Goal: Book appointment/travel/reservation

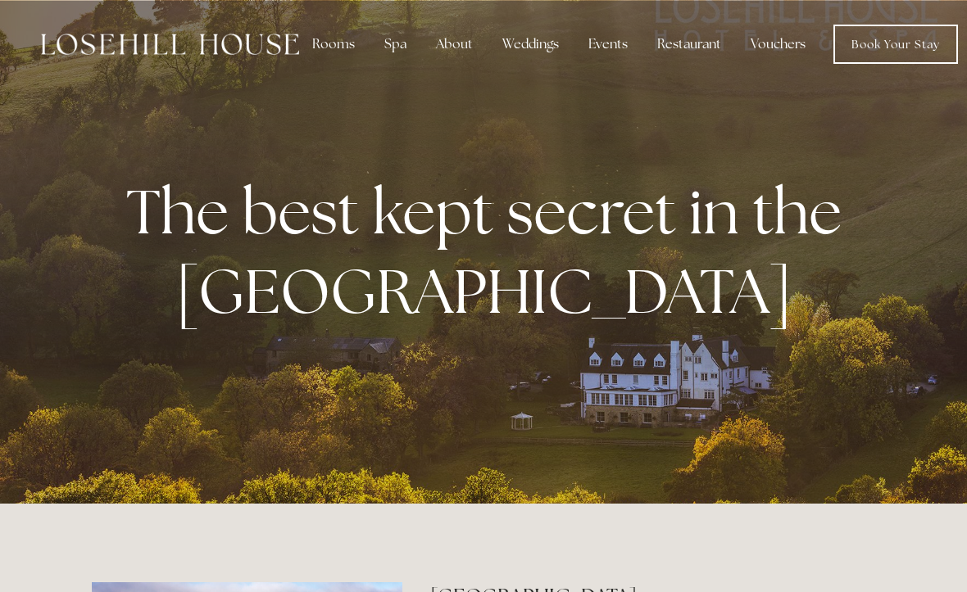
click at [457, 39] on div "About" at bounding box center [454, 44] width 63 height 33
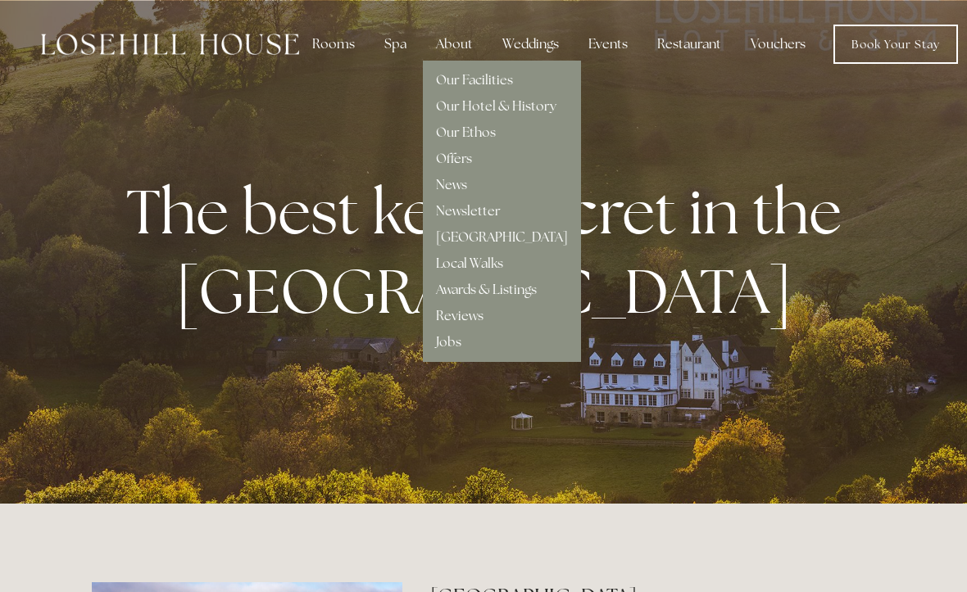
click at [516, 112] on link "Our Hotel & History" at bounding box center [496, 106] width 120 height 17
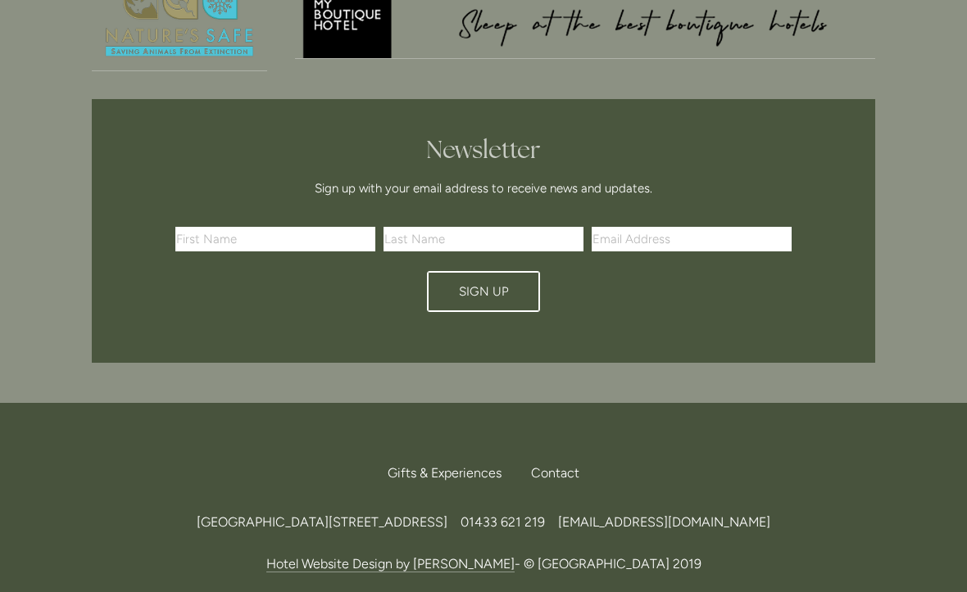
scroll to position [2092, 0]
click at [447, 515] on span "[GEOGRAPHIC_DATA][STREET_ADDRESS]" at bounding box center [322, 523] width 251 height 16
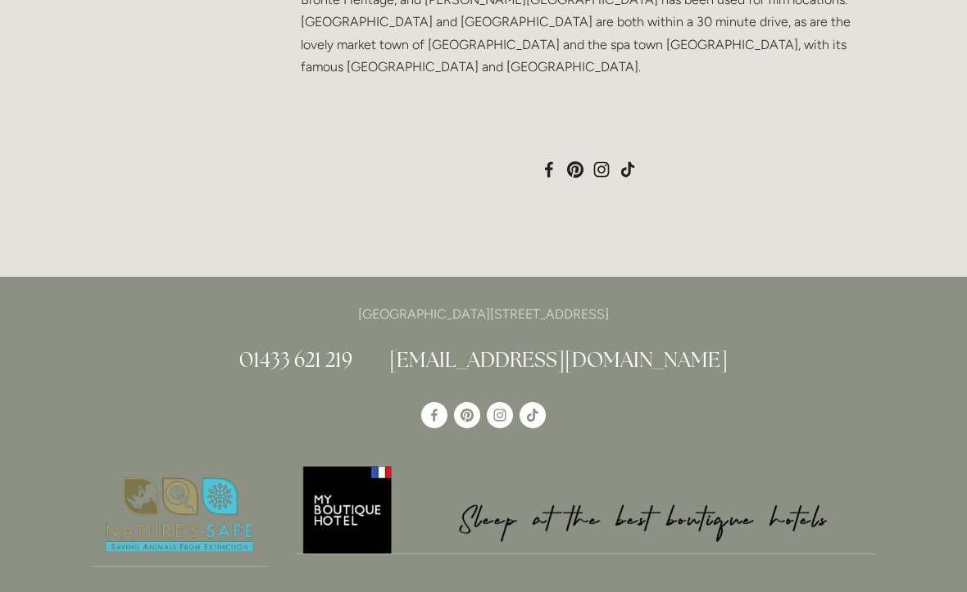
scroll to position [1535, 0]
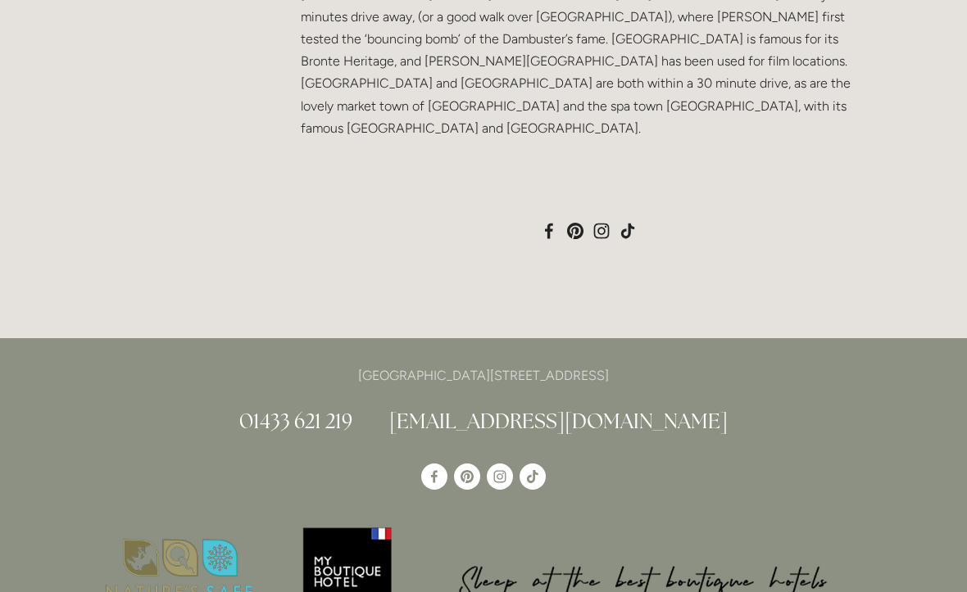
click at [626, 365] on p "[GEOGRAPHIC_DATA][STREET_ADDRESS]" at bounding box center [483, 376] width 783 height 22
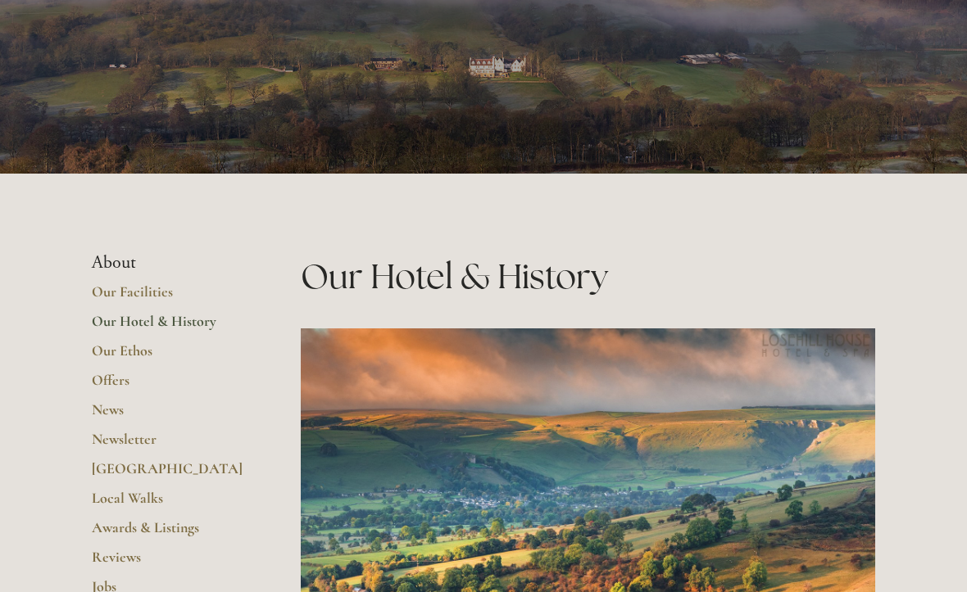
scroll to position [0, 0]
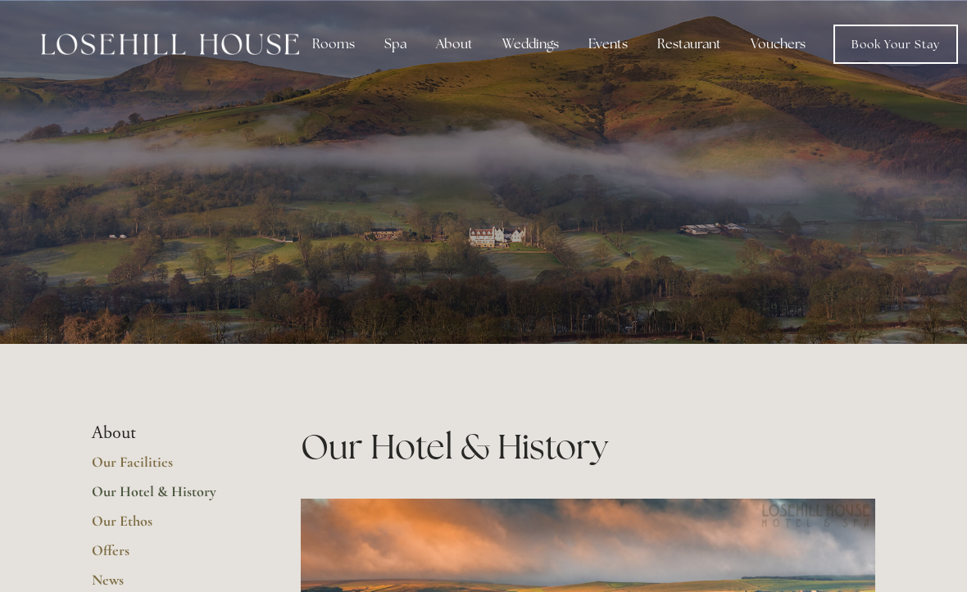
click at [342, 46] on div "Rooms" at bounding box center [333, 44] width 69 height 33
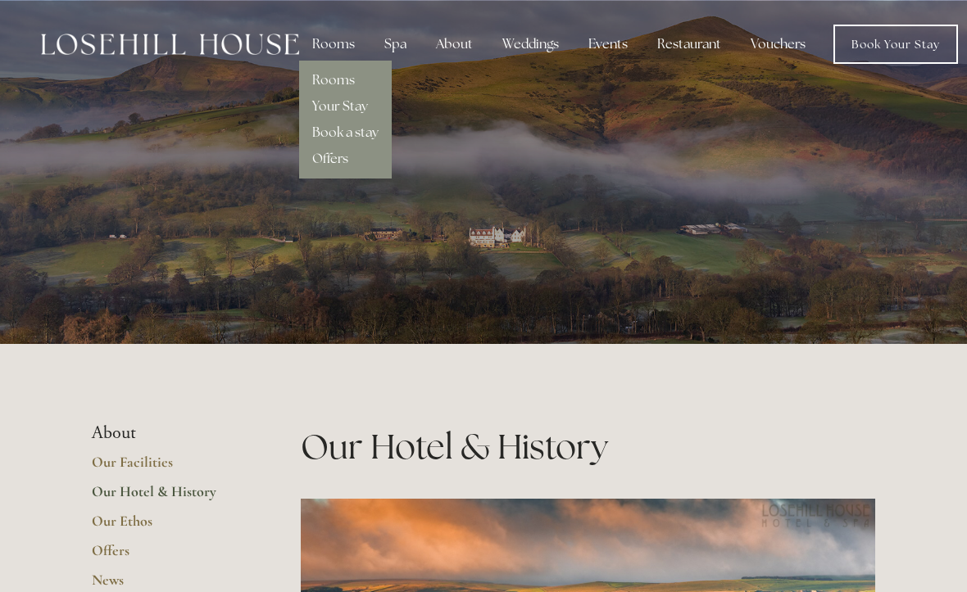
click at [346, 86] on link "Rooms" at bounding box center [333, 79] width 43 height 17
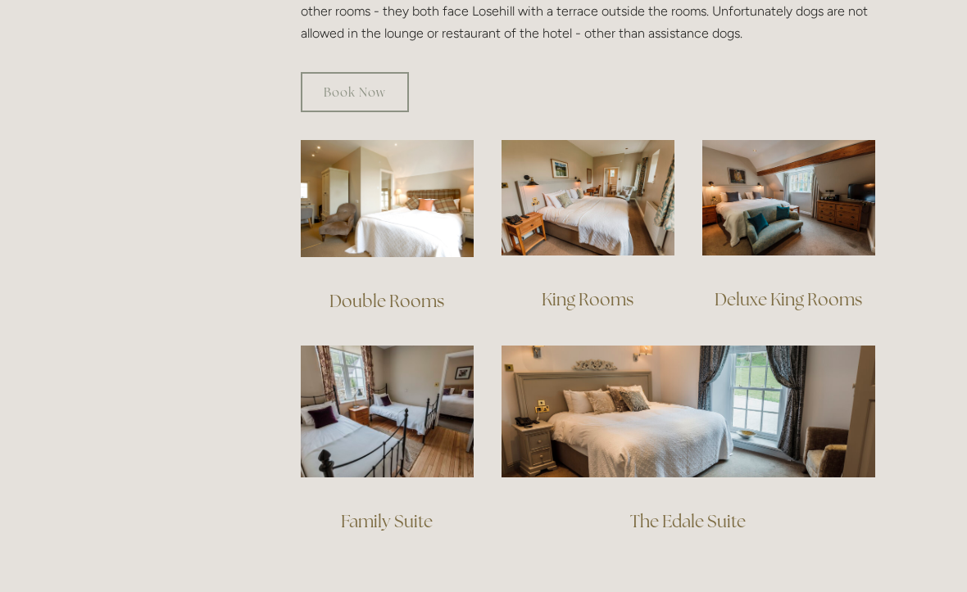
scroll to position [1064, 0]
click at [602, 204] on img at bounding box center [587, 198] width 173 height 116
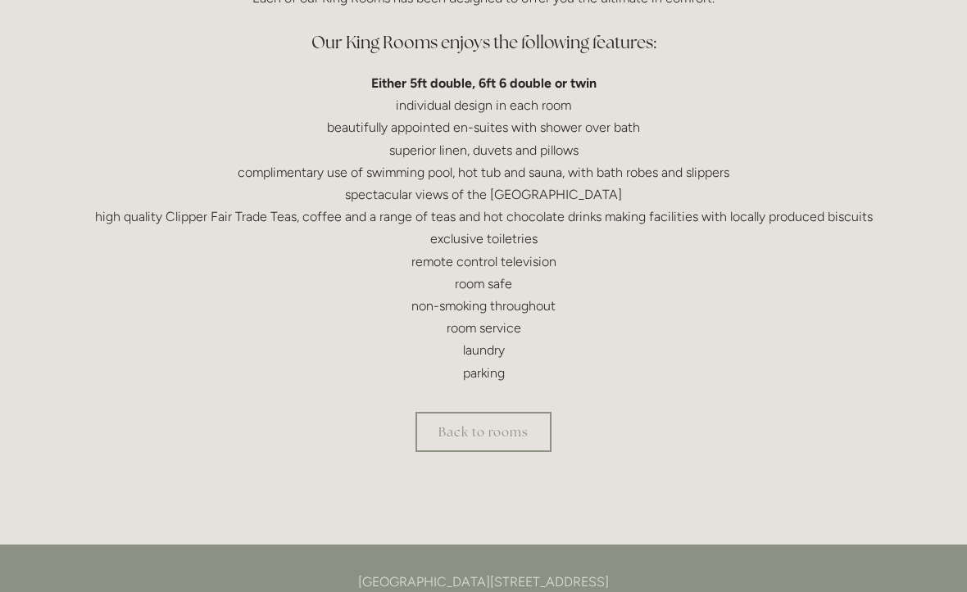
scroll to position [521, 0]
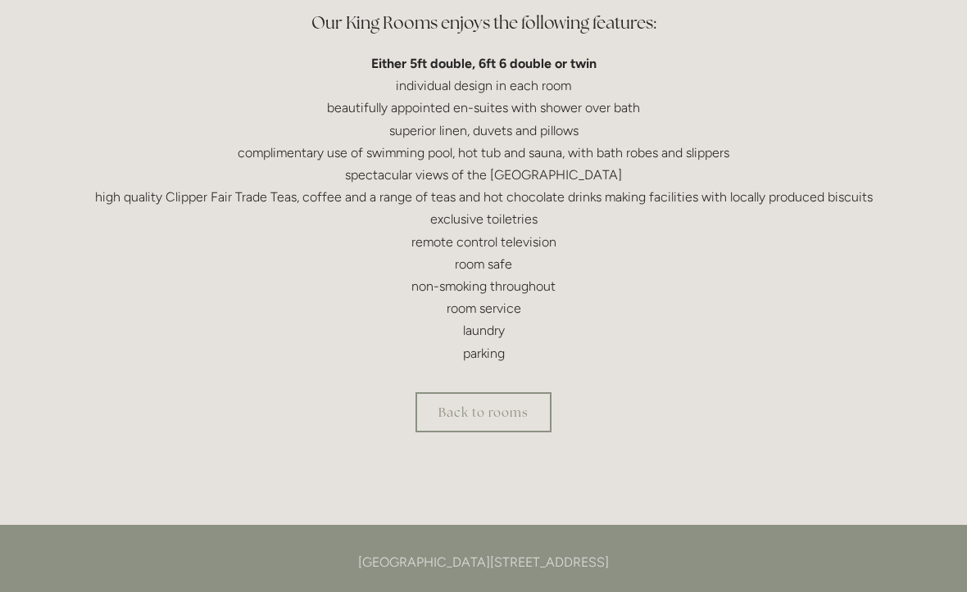
click at [510, 413] on link "Back to rooms" at bounding box center [483, 412] width 136 height 40
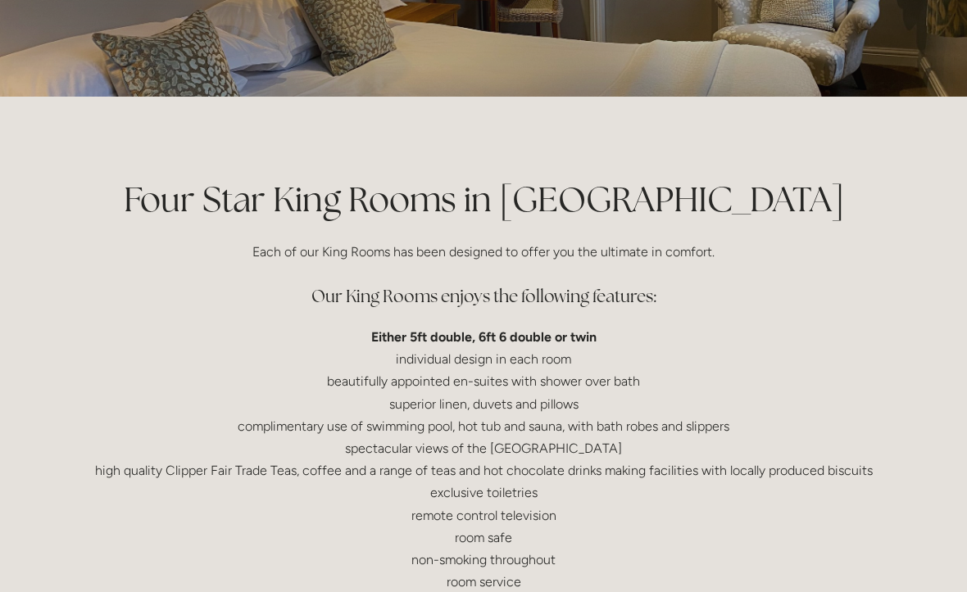
scroll to position [244, 0]
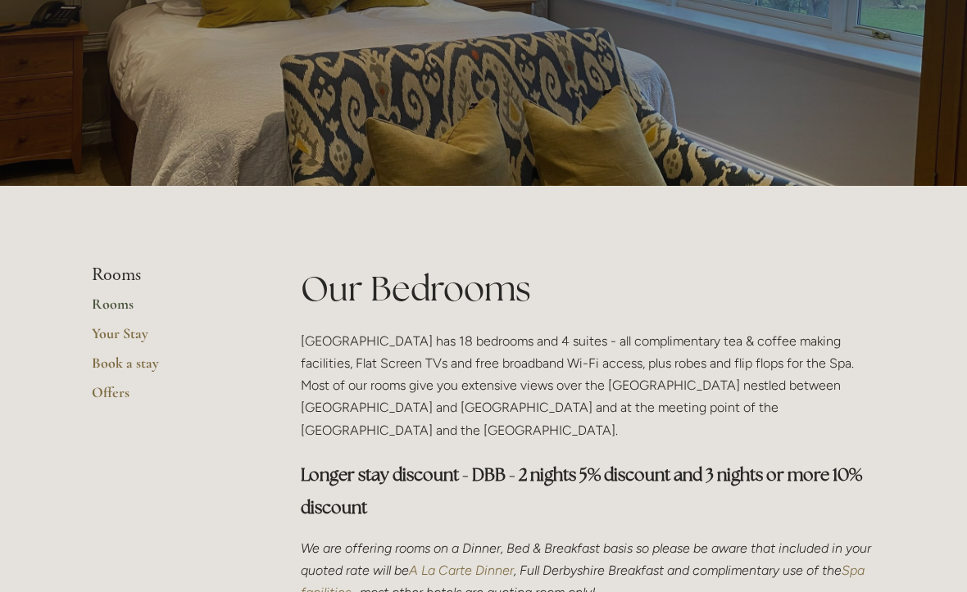
scroll to position [159, 0]
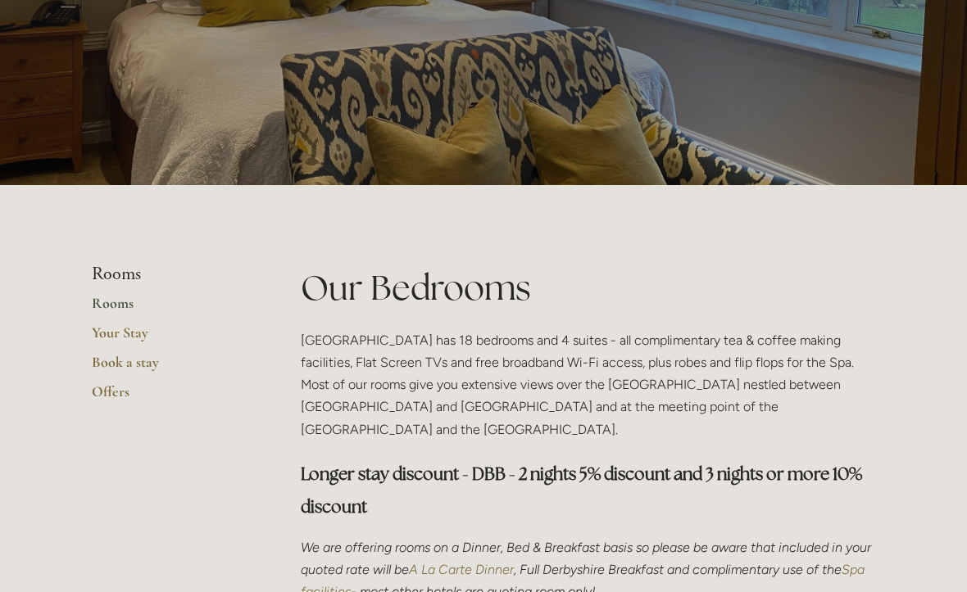
click at [139, 363] on link "Book a stay" at bounding box center [170, 367] width 156 height 29
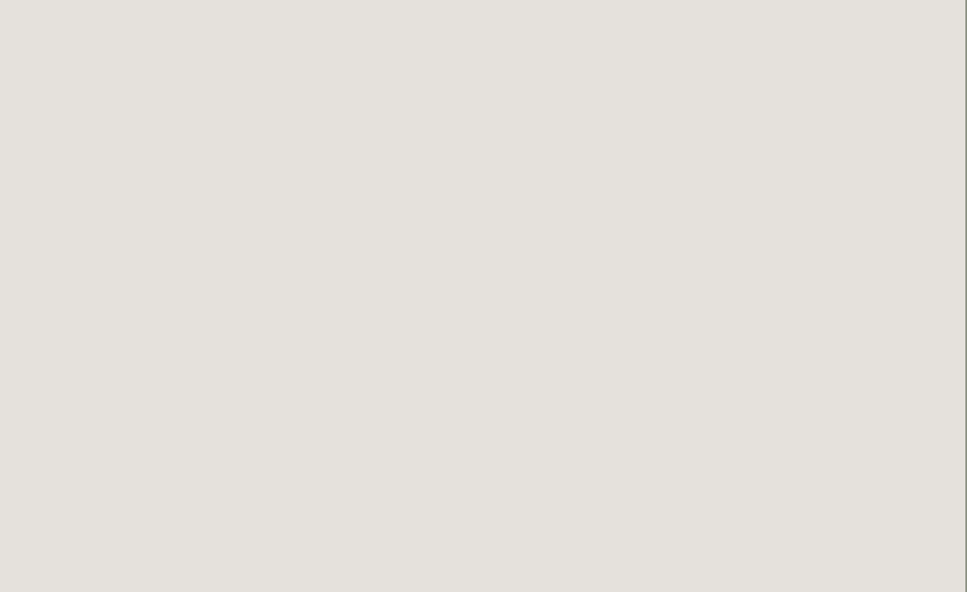
scroll to position [0, 2]
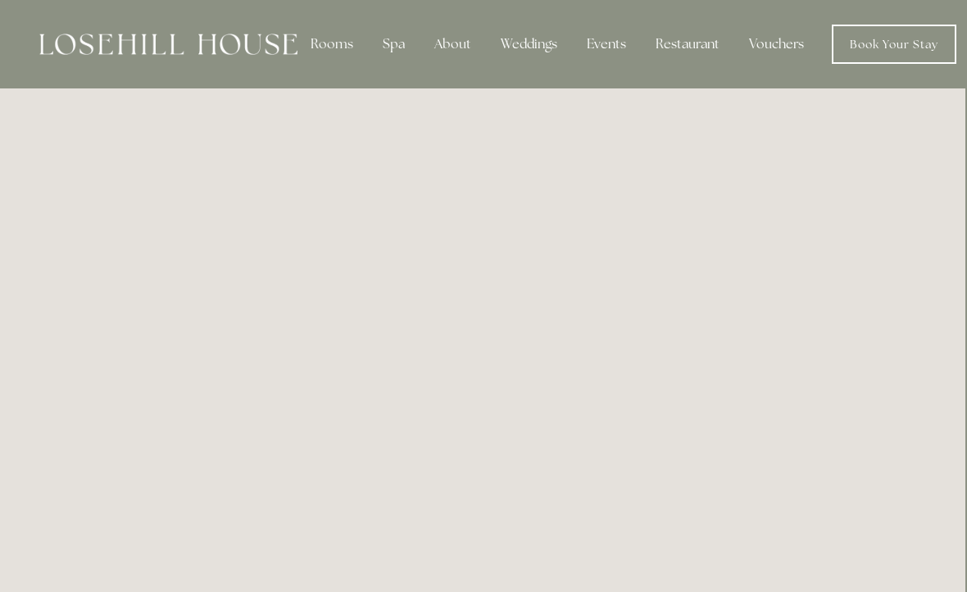
click at [454, 50] on div "About" at bounding box center [452, 44] width 63 height 33
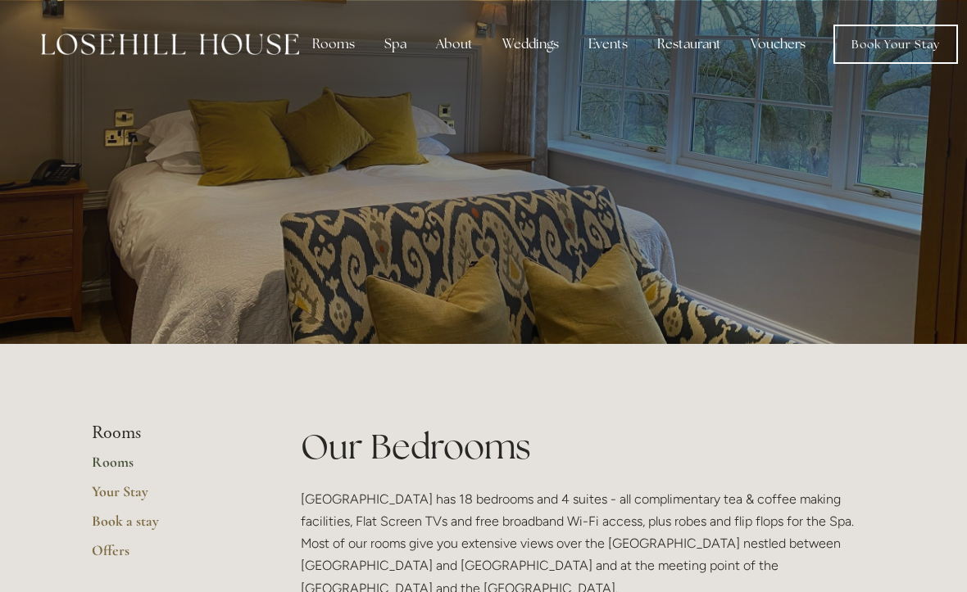
scroll to position [1109, 0]
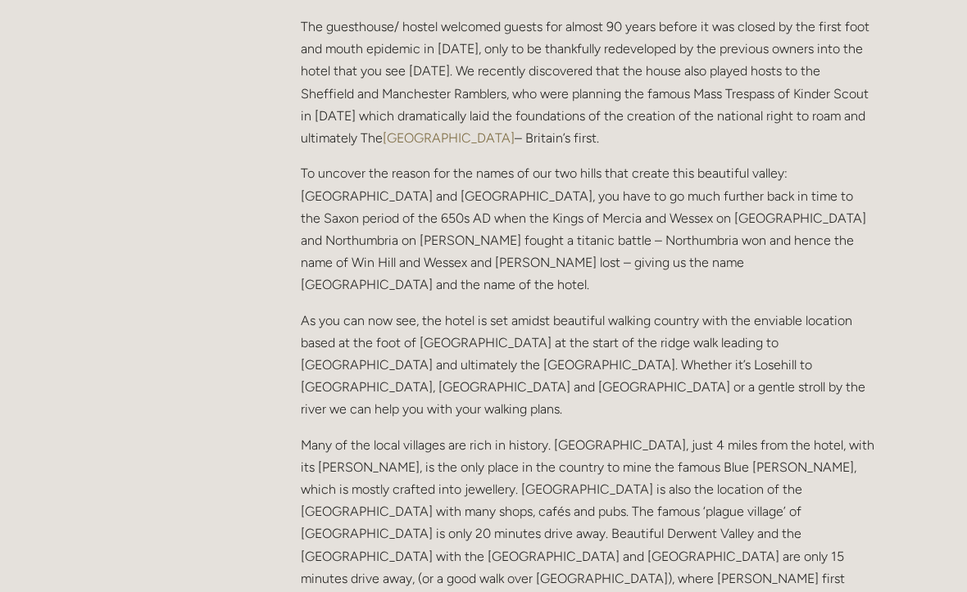
scroll to position [942, 0]
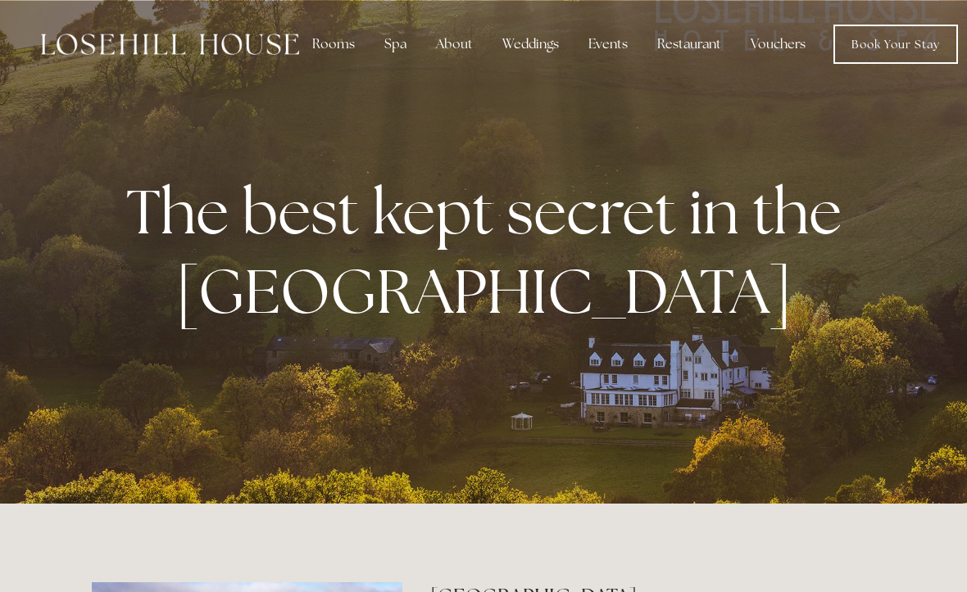
scroll to position [1, 0]
